Goal: Task Accomplishment & Management: Manage account settings

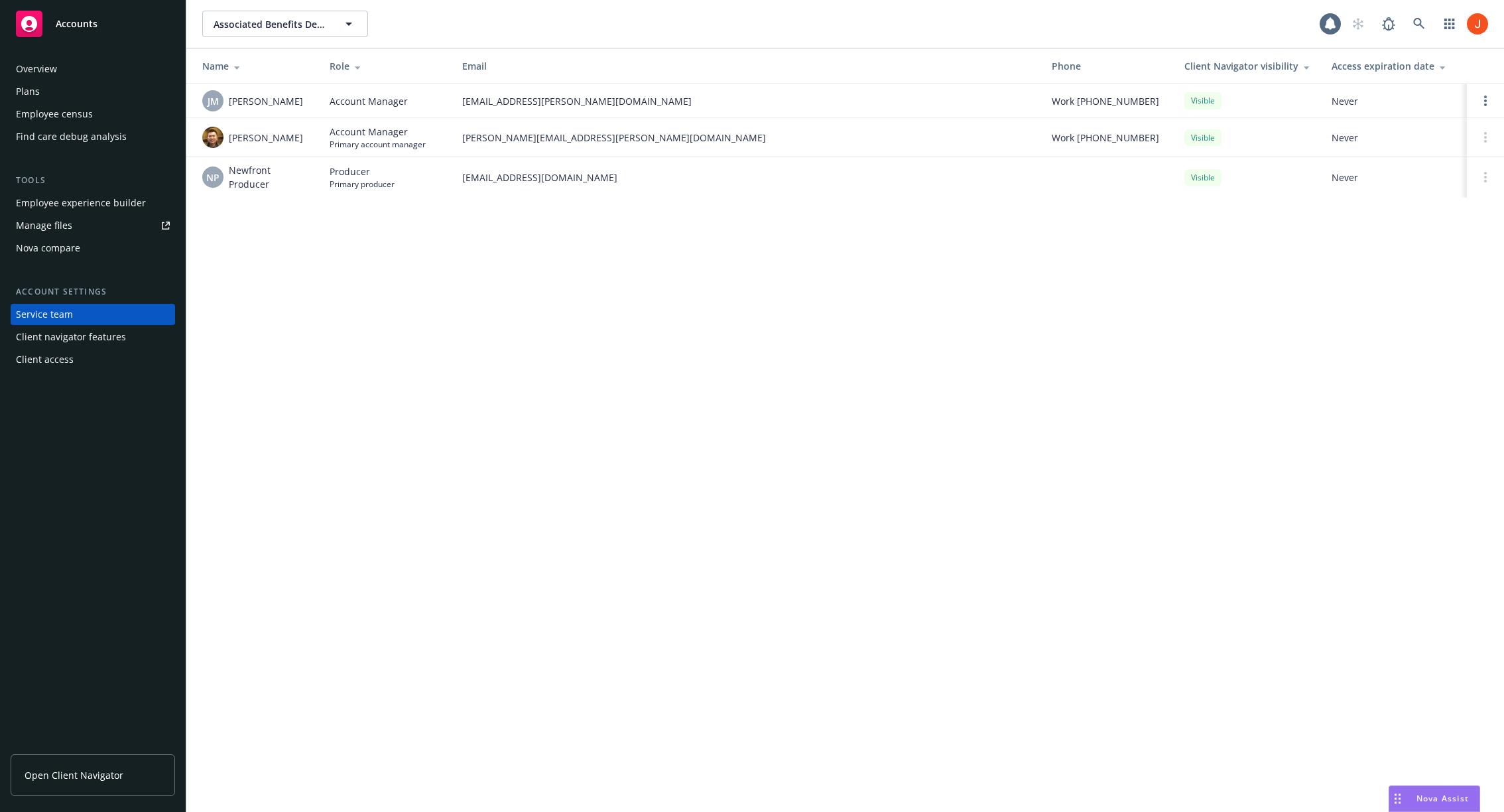
click at [852, 470] on div "Associated Benefits Design Associated Benefits Design 1 Name Role Email Phone C…" at bounding box center [845, 406] width 1318 height 812
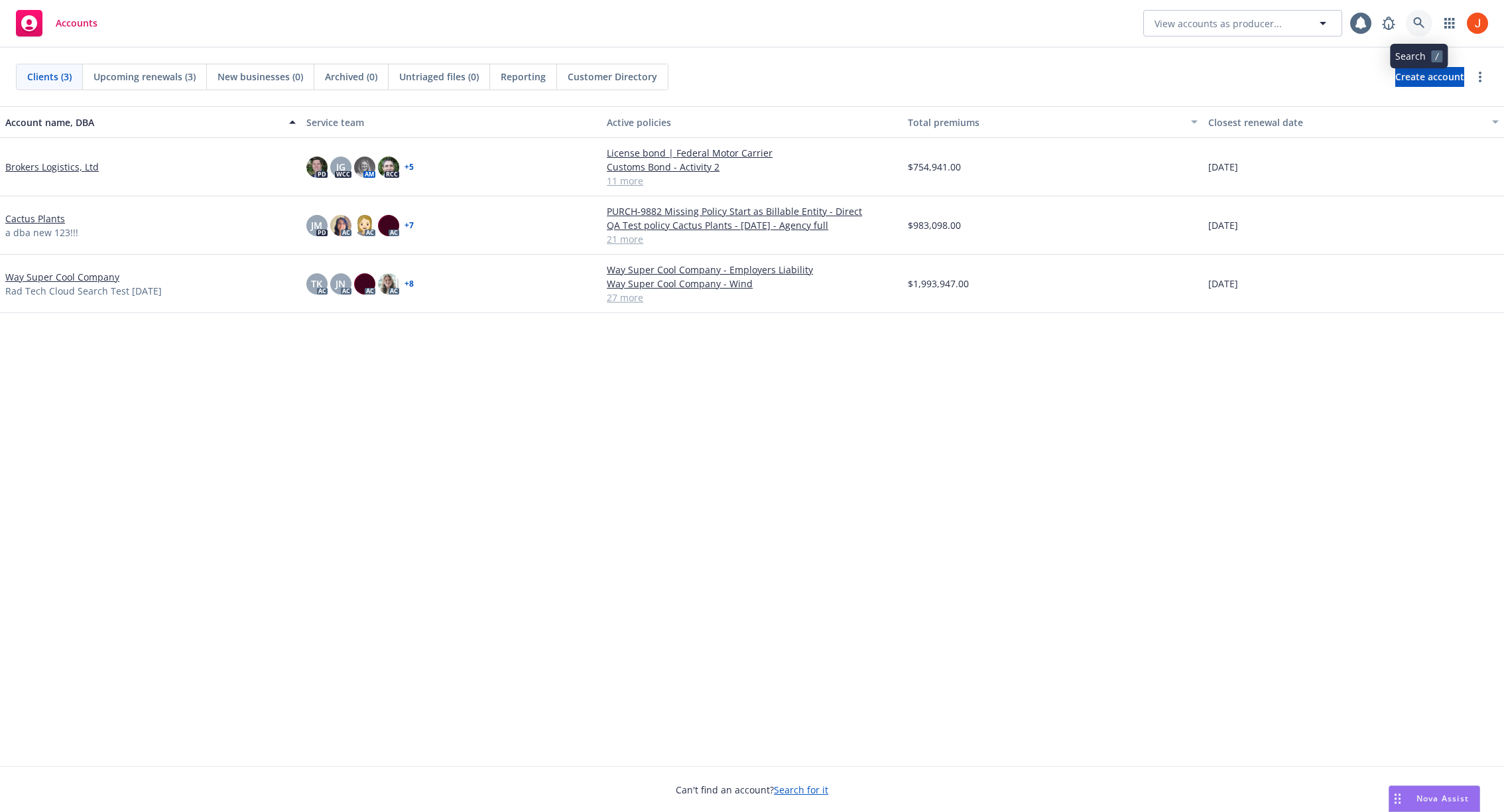
click at [1420, 17] on icon at bounding box center [1419, 23] width 12 height 12
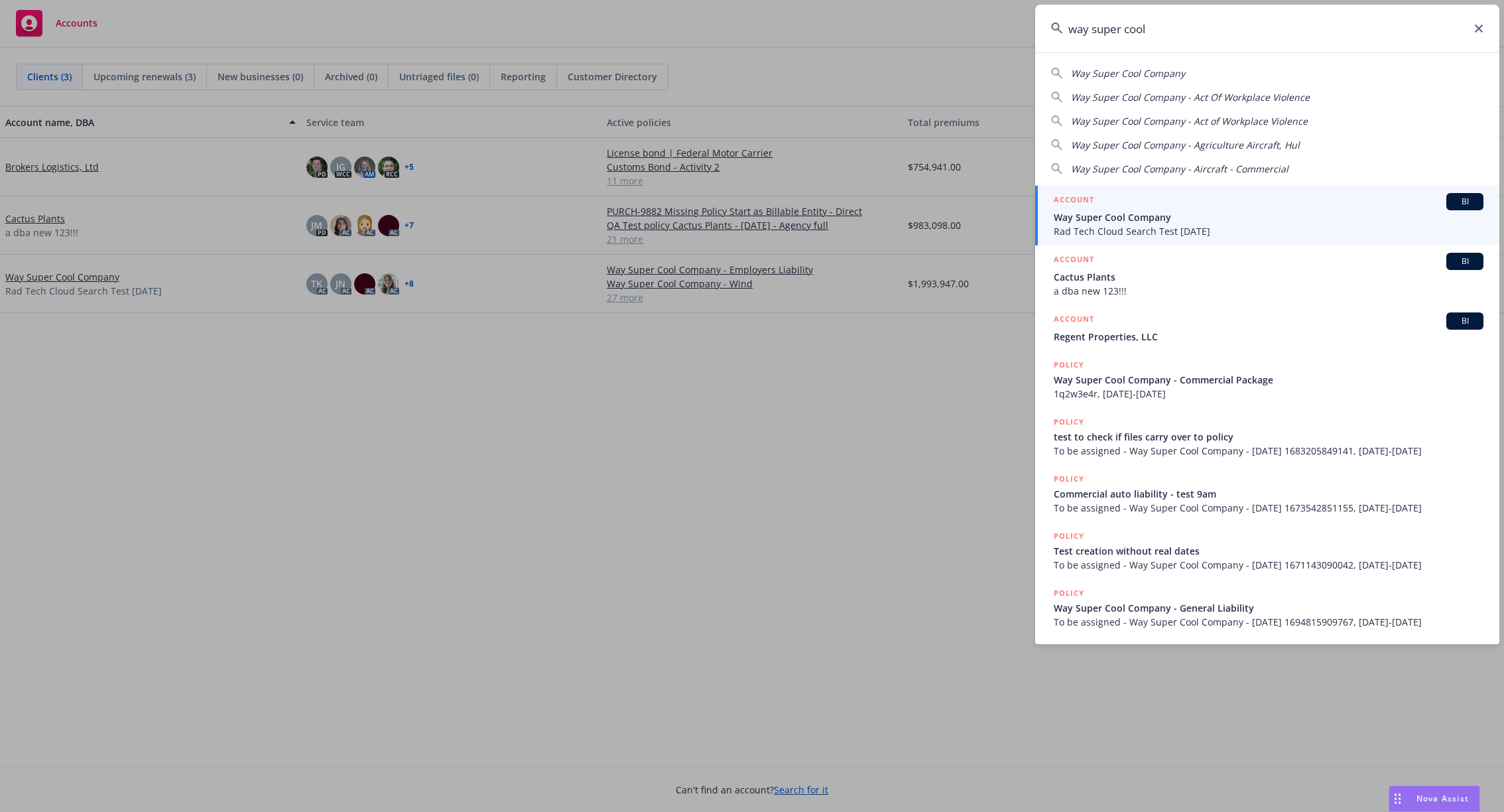
type input "way super cool"
click at [1170, 216] on span "Way Super Cool Company" at bounding box center [1268, 217] width 430 height 14
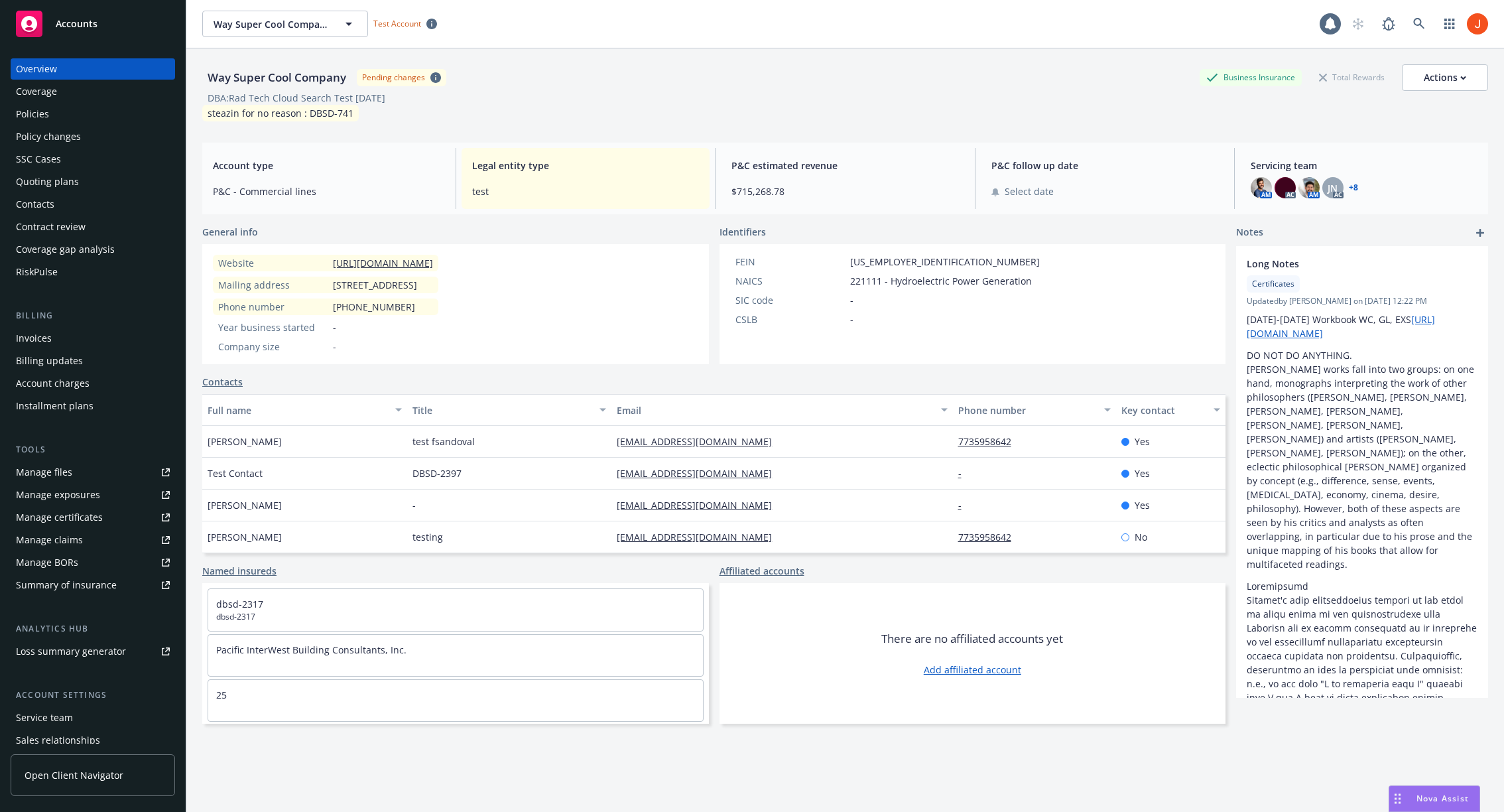
click at [45, 111] on div "Policies" at bounding box center [33, 113] width 33 height 21
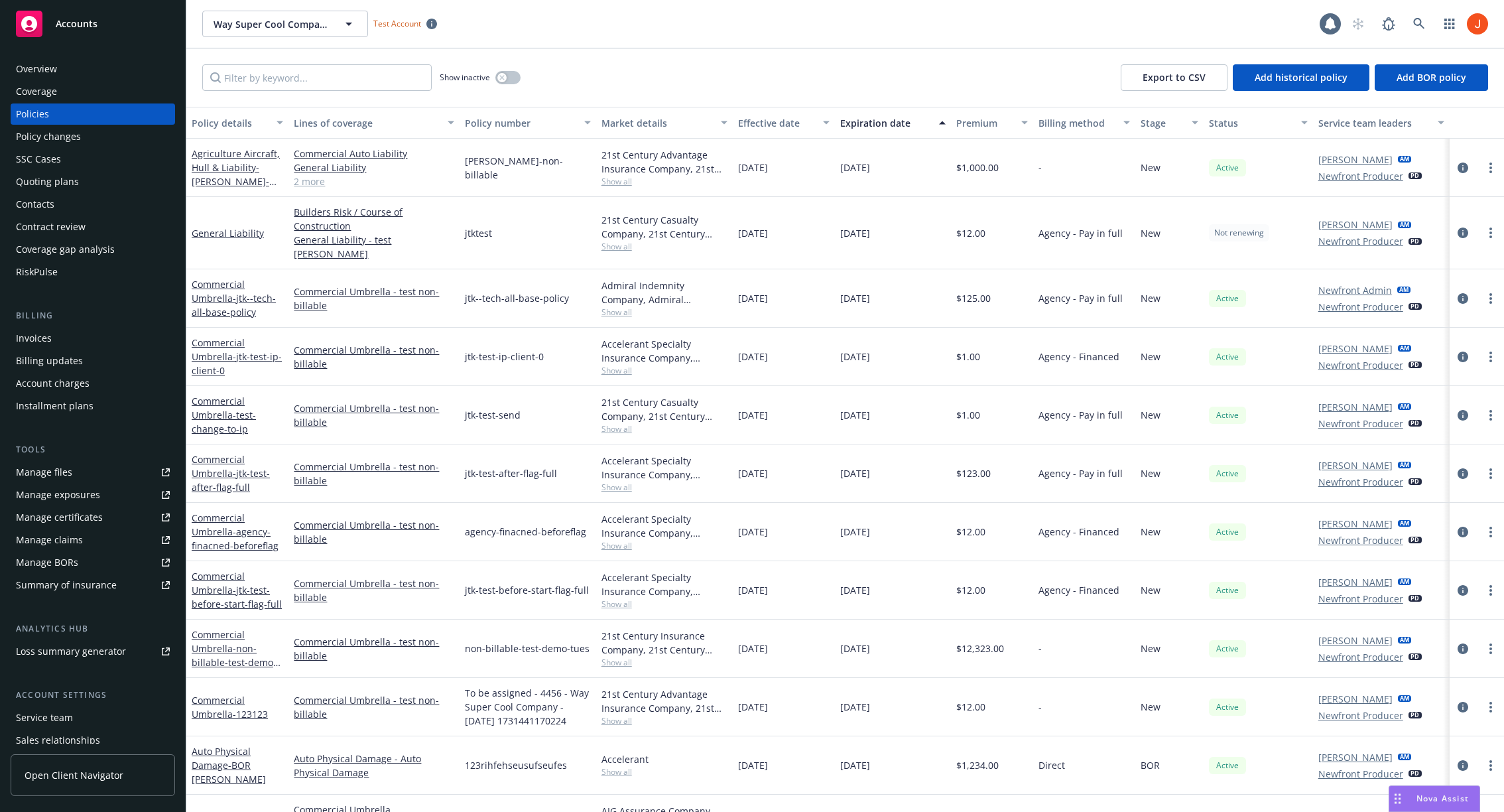
click at [1472, 160] on div at bounding box center [1477, 168] width 44 height 16
click at [1471, 161] on div at bounding box center [1477, 168] width 44 height 16
click at [1458, 168] on icon "circleInformation" at bounding box center [1463, 168] width 11 height 11
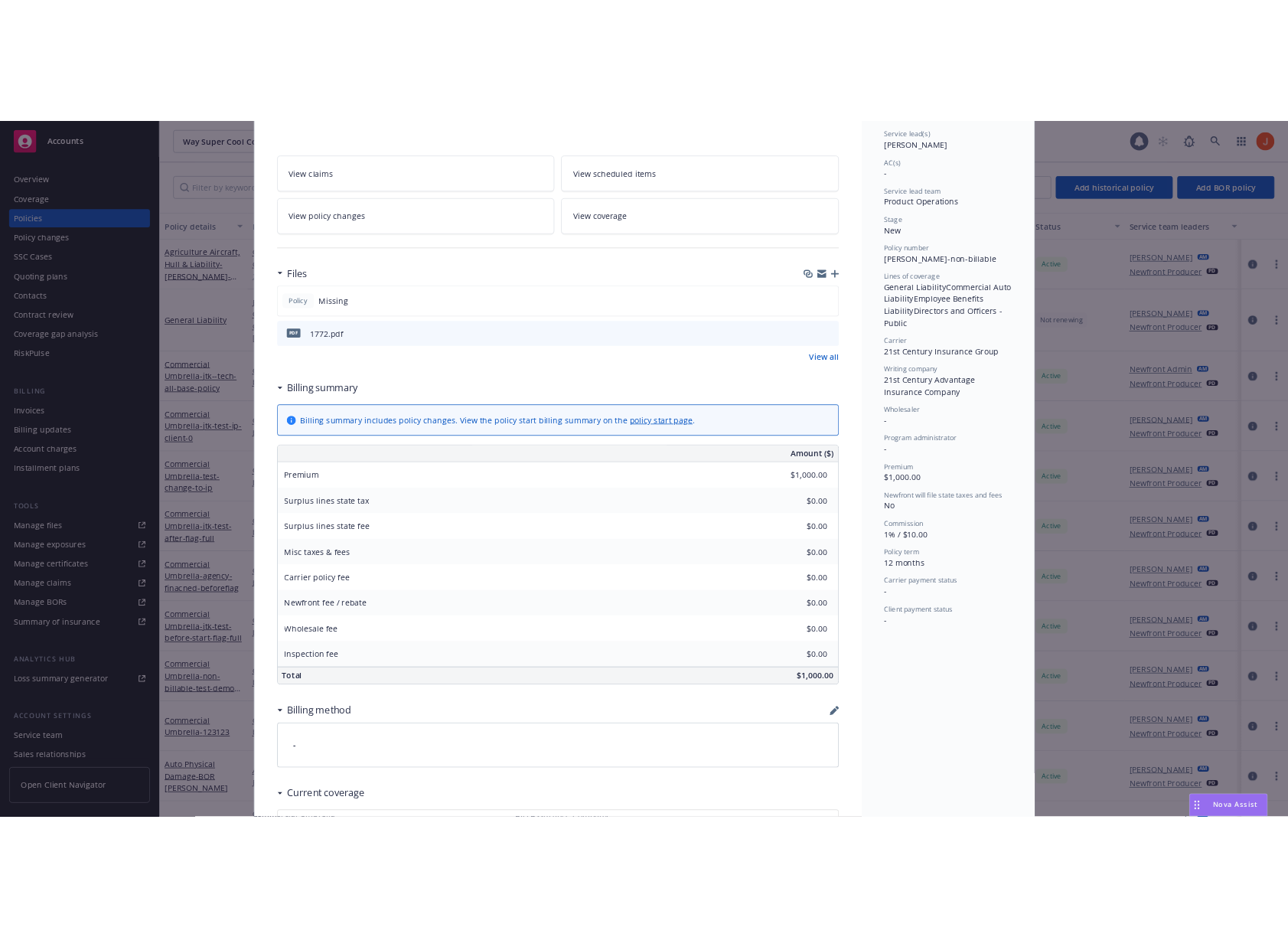
scroll to position [90, 0]
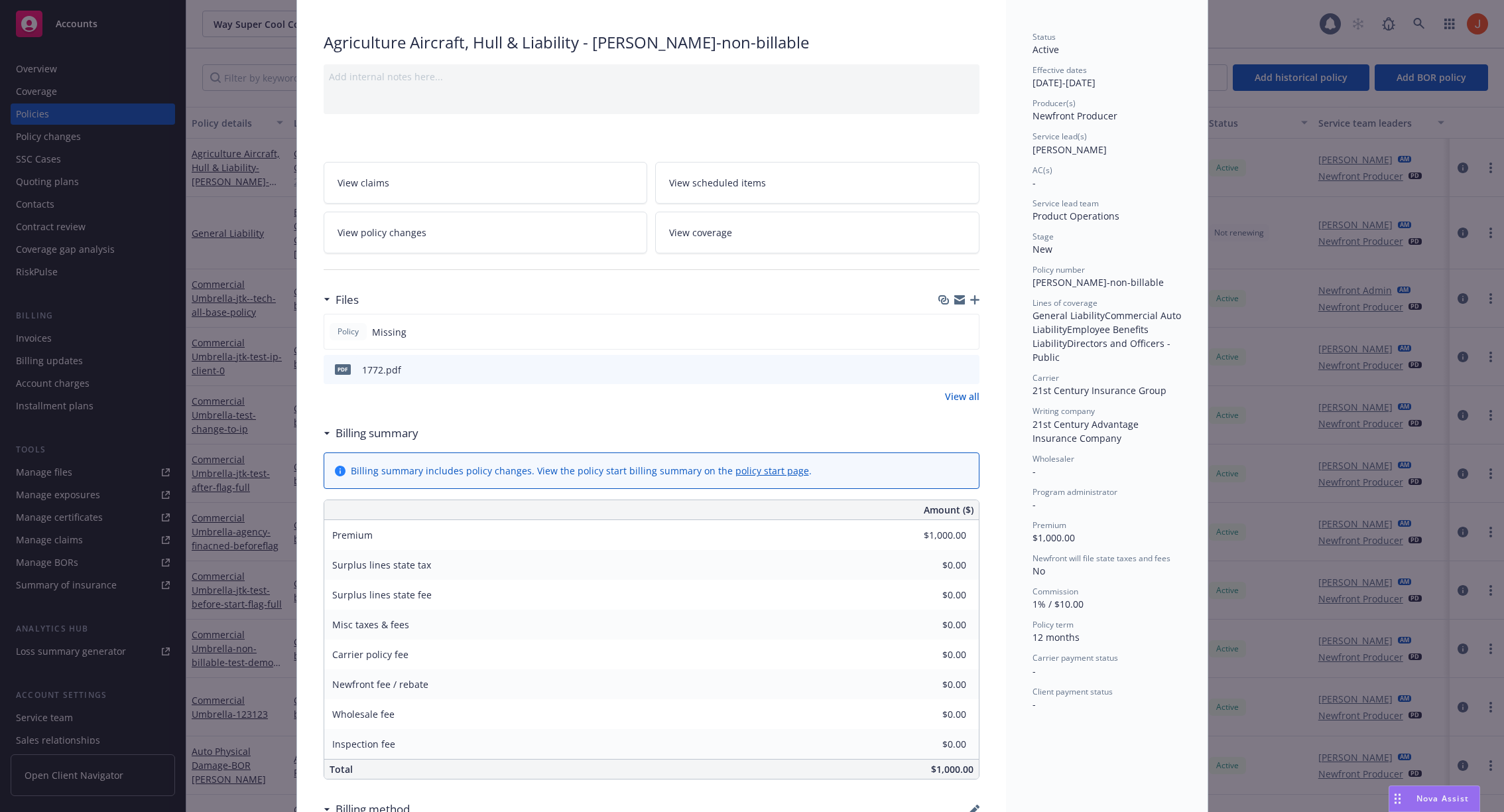
click at [979, 299] on icon "button" at bounding box center [975, 300] width 9 height 9
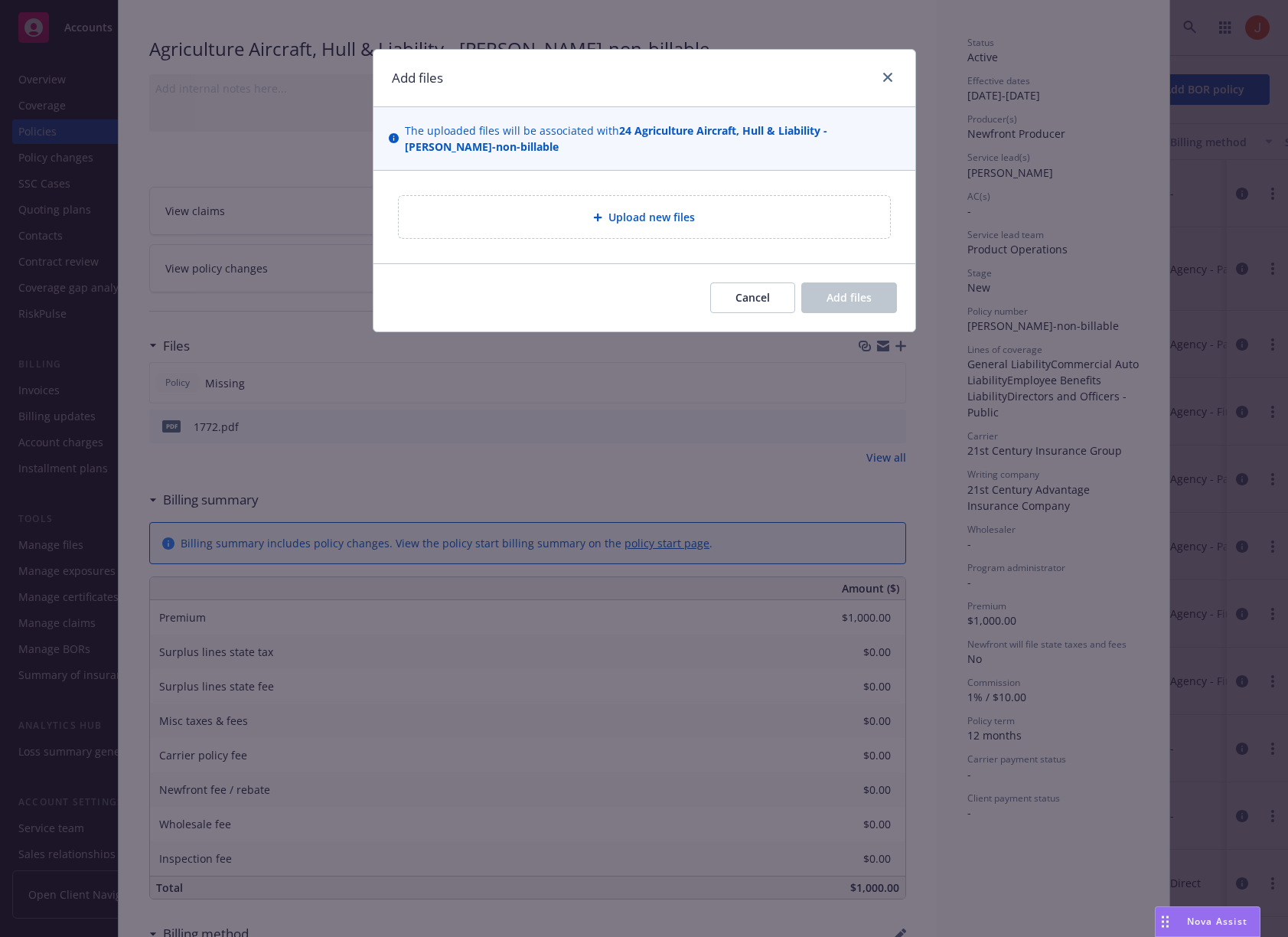
click at [722, 182] on div "Upload new files" at bounding box center [644, 216] width 542 height 92
click at [732, 180] on div "Upload new files" at bounding box center [644, 216] width 542 height 92
click at [778, 223] on div "Upload new files" at bounding box center [644, 216] width 467 height 18
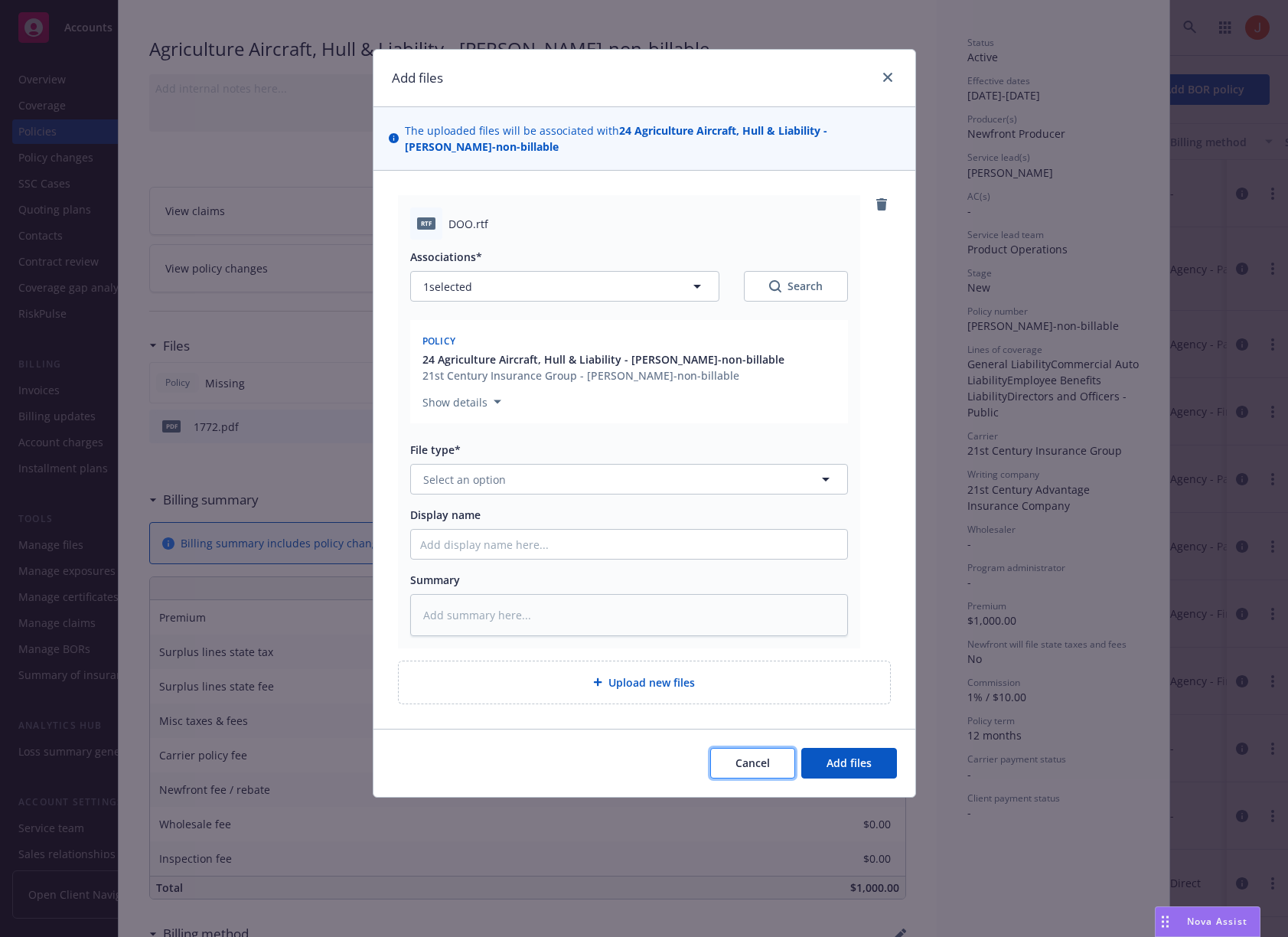
click at [766, 763] on span "Cancel" at bounding box center [752, 763] width 34 height 14
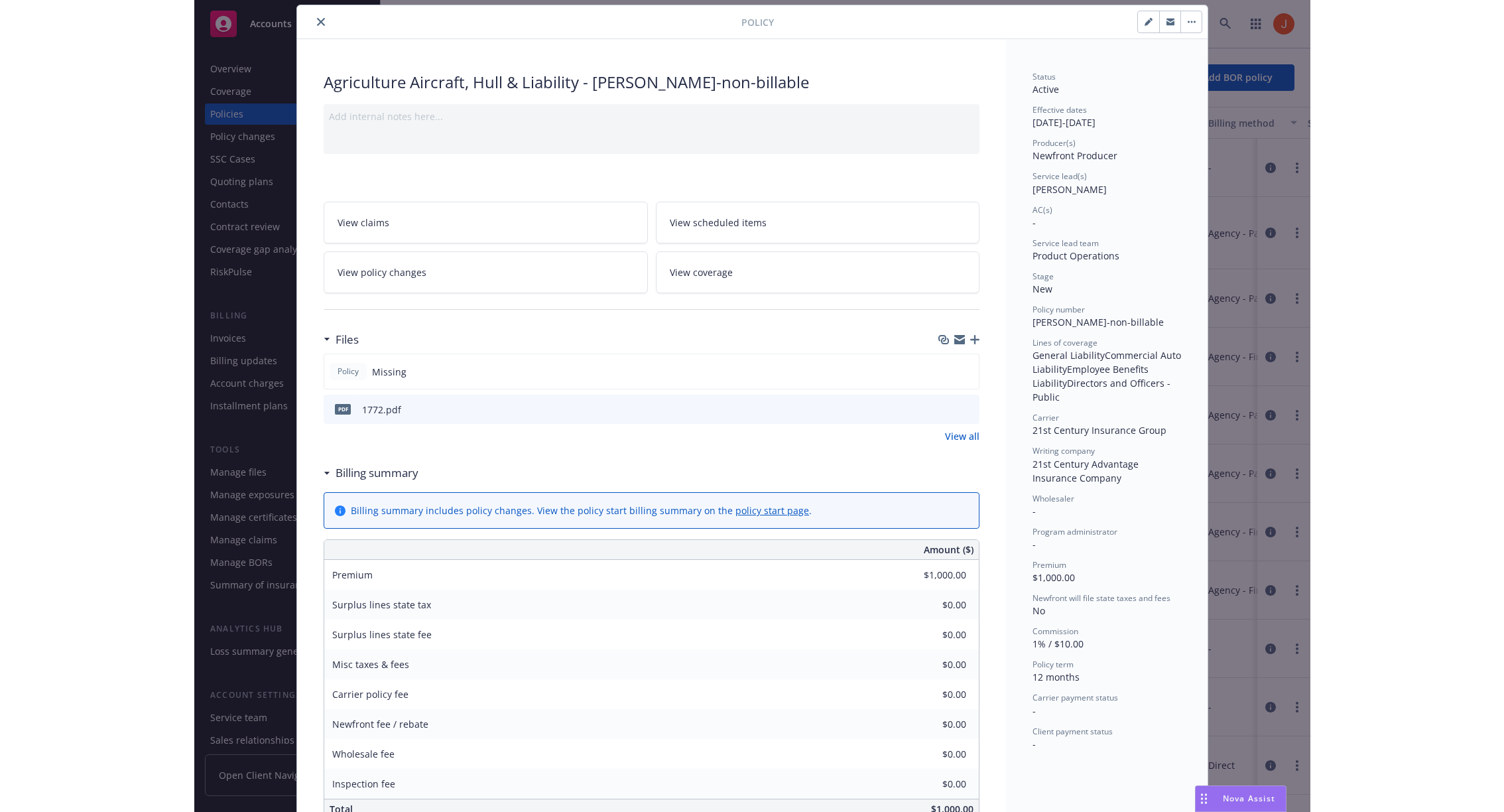
scroll to position [0, 0]
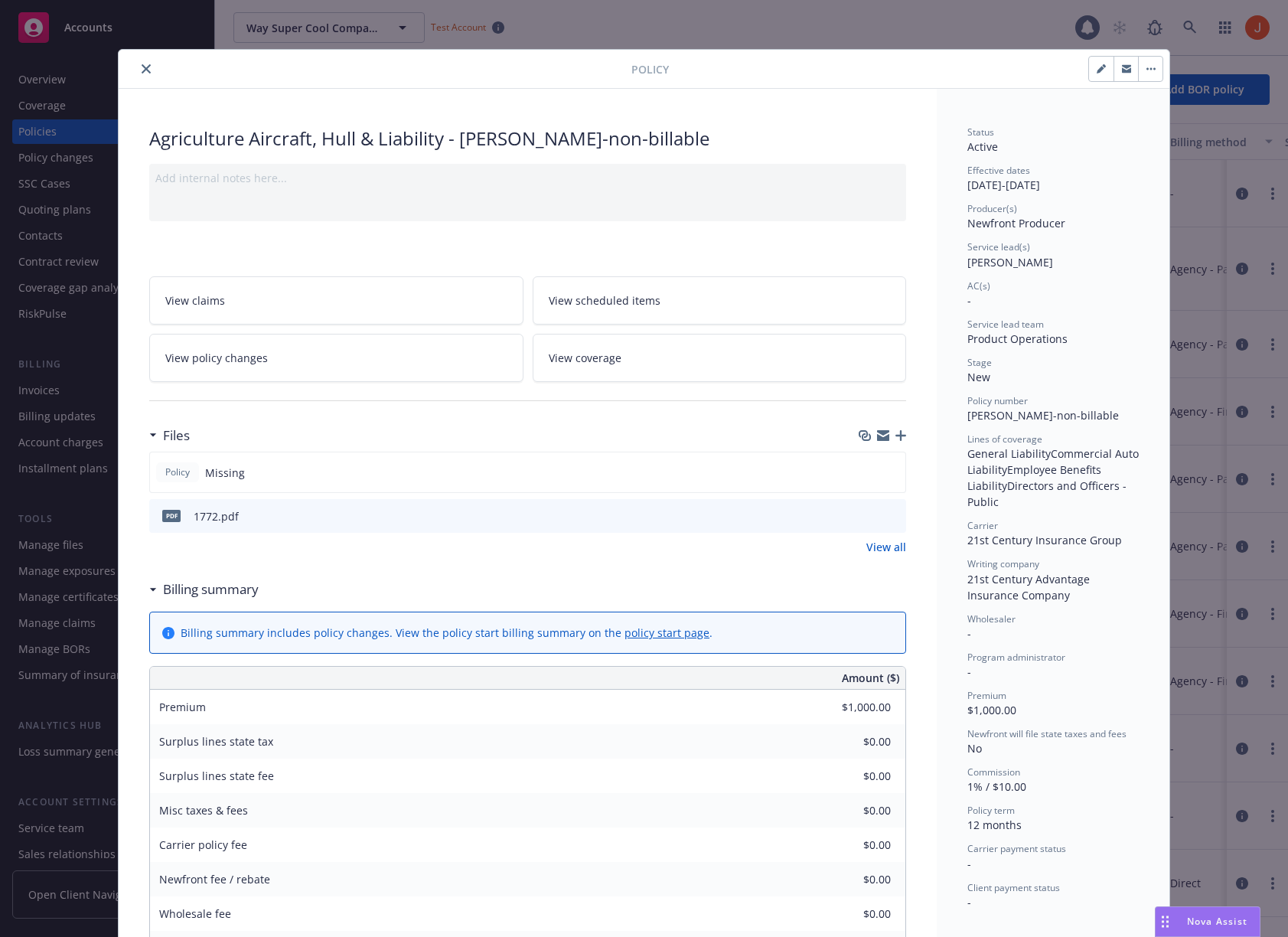
click at [904, 430] on icon "button" at bounding box center [900, 435] width 11 height 11
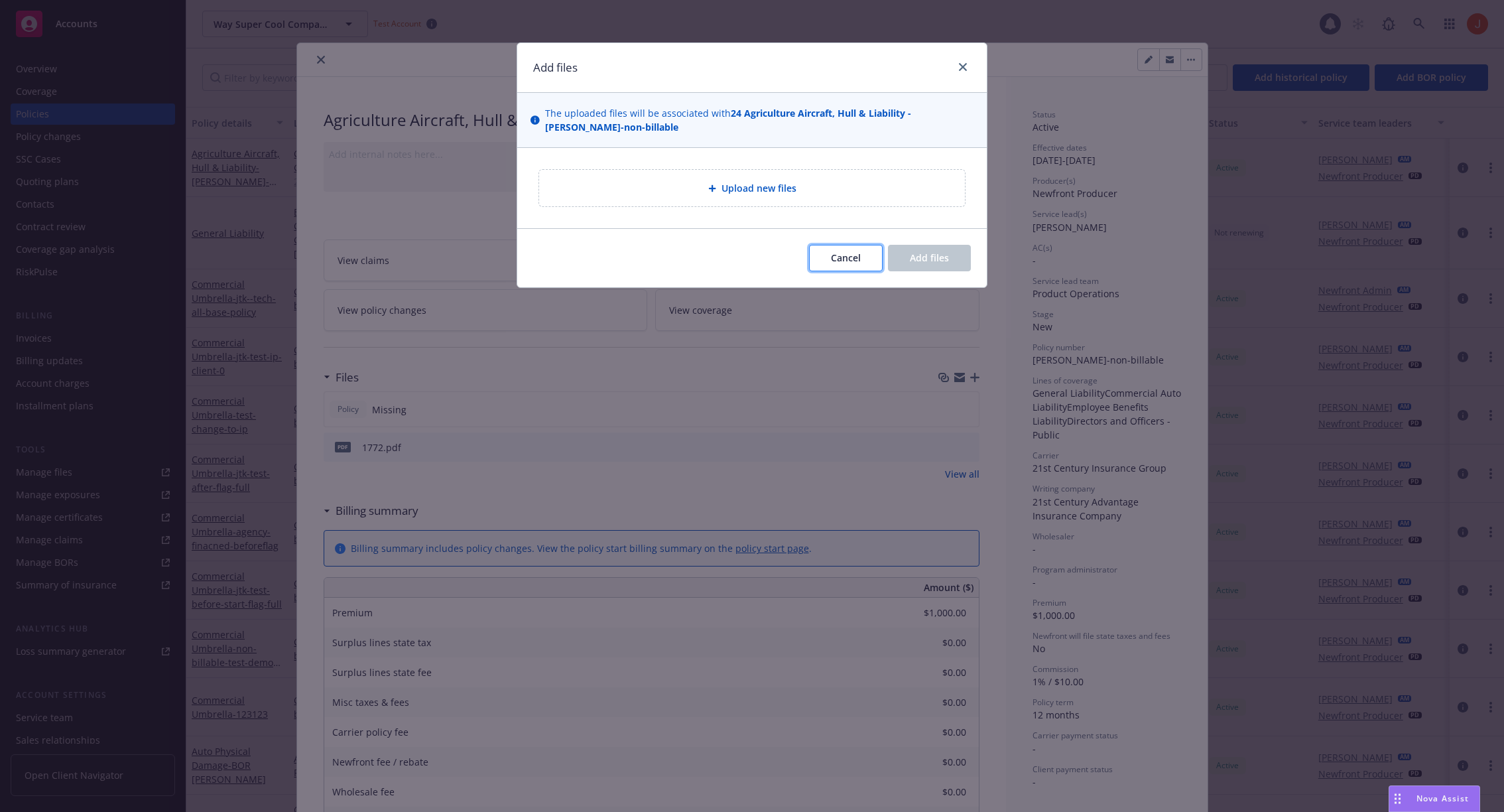
click at [838, 245] on button "Cancel" at bounding box center [845, 258] width 73 height 26
